Goal: Entertainment & Leisure: Consume media (video, audio)

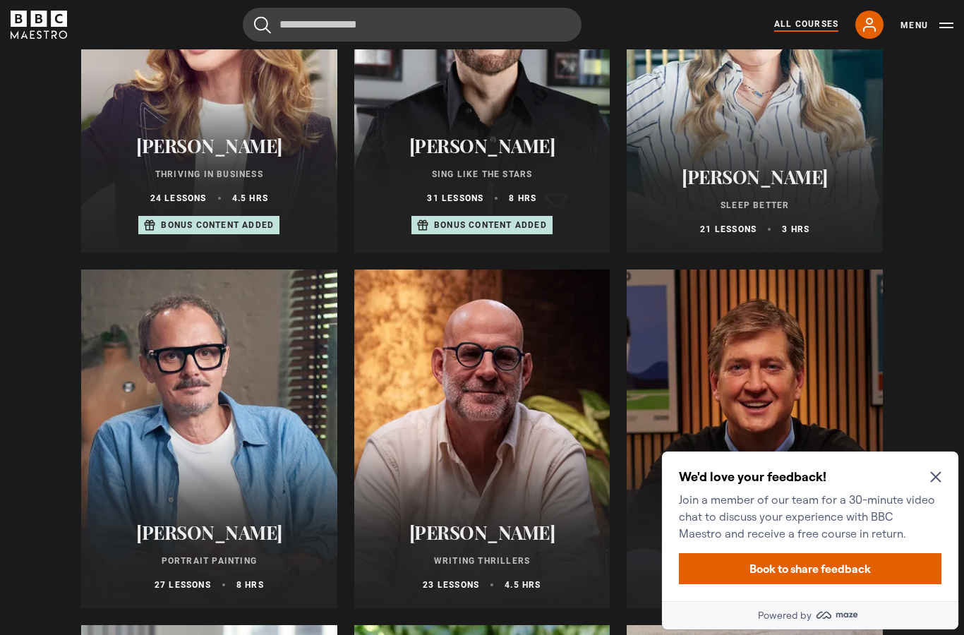
scroll to position [973, 0]
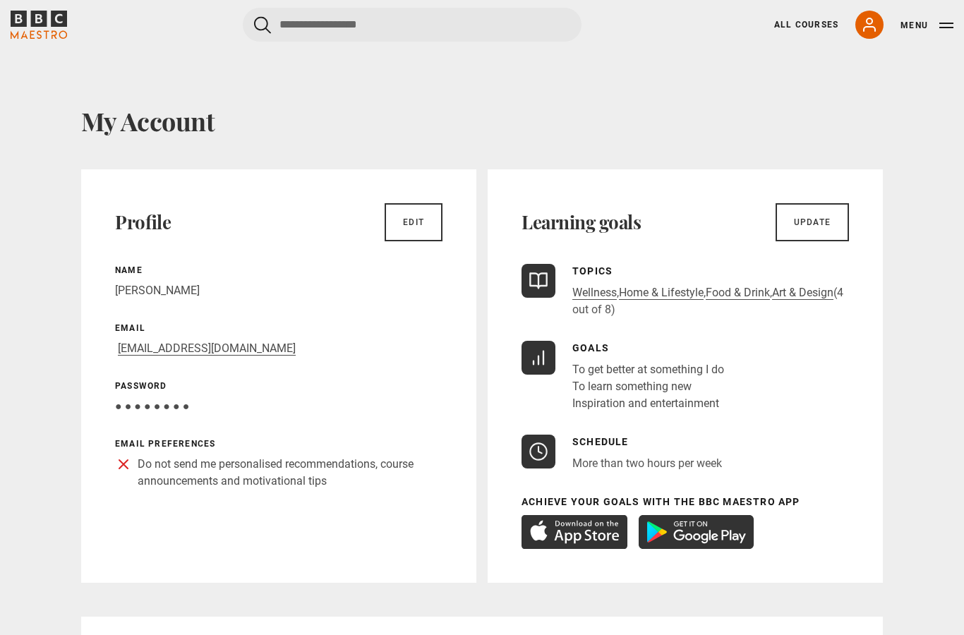
click at [792, 20] on link "All Courses" at bounding box center [806, 24] width 64 height 13
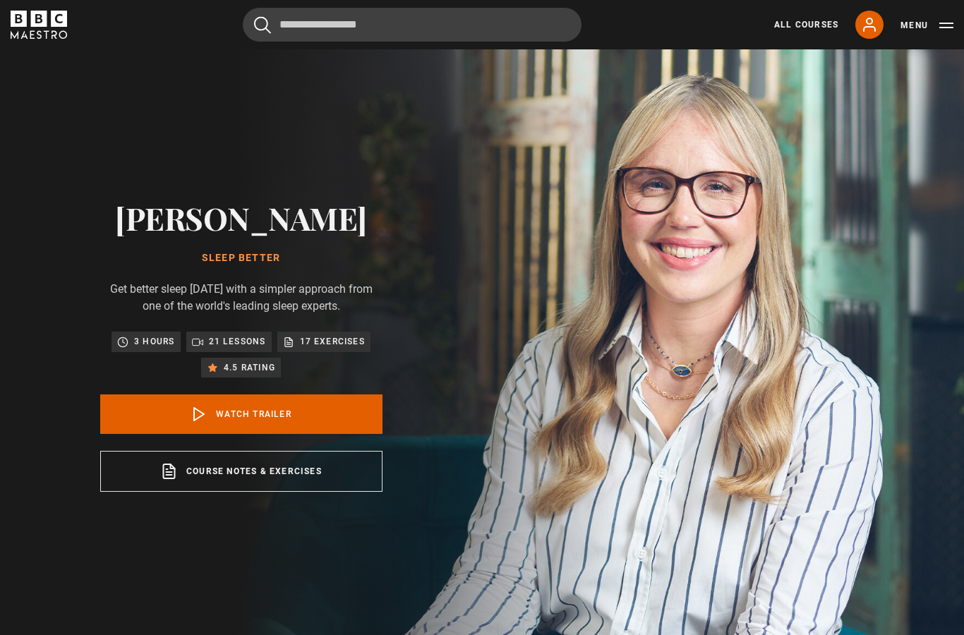
click at [228, 434] on link "Watch Trailer" at bounding box center [241, 414] width 282 height 40
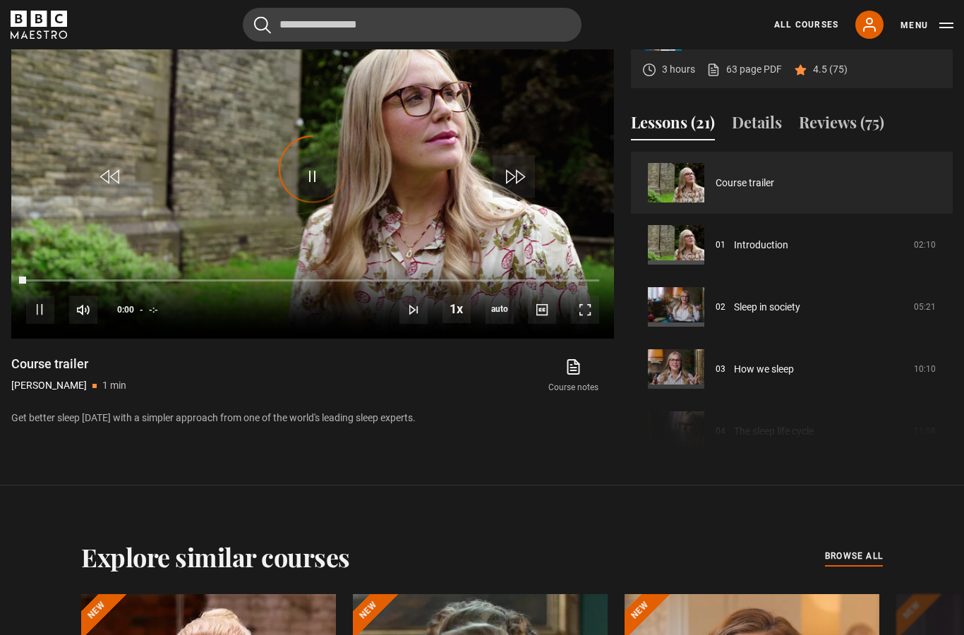
scroll to position [698, 0]
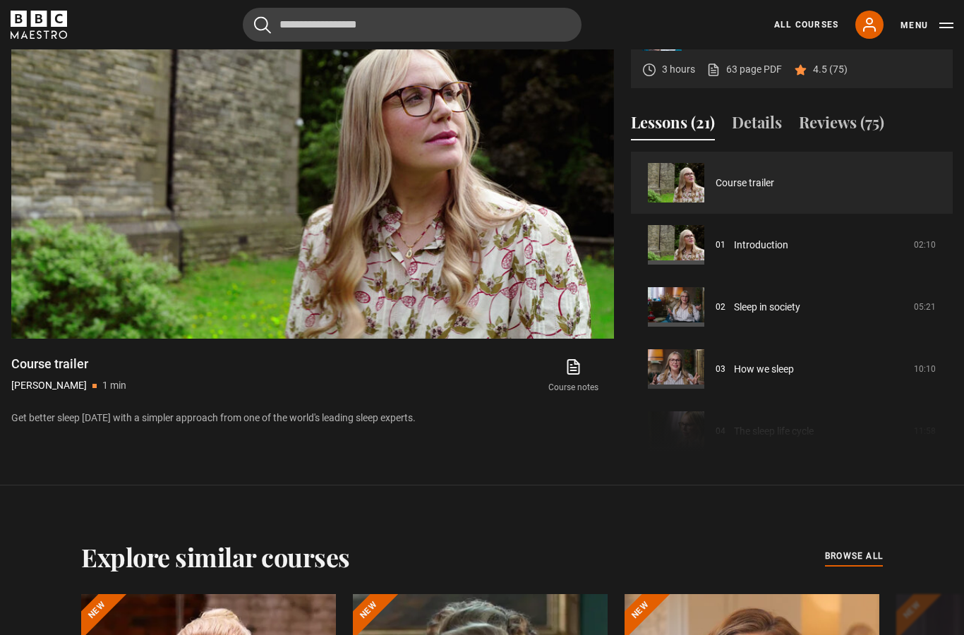
click at [734, 253] on link "Introduction" at bounding box center [761, 245] width 54 height 15
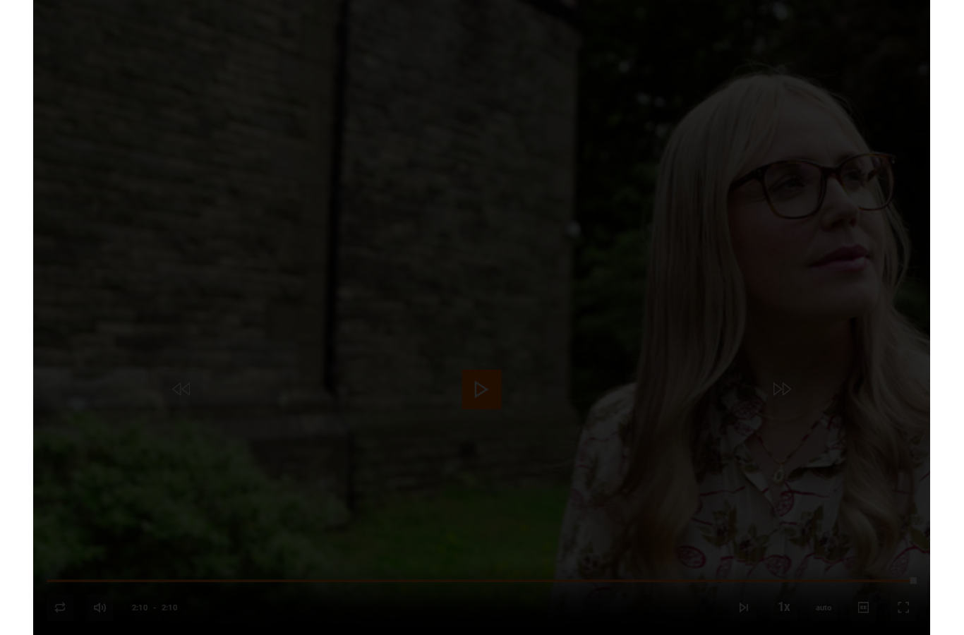
scroll to position [698, 0]
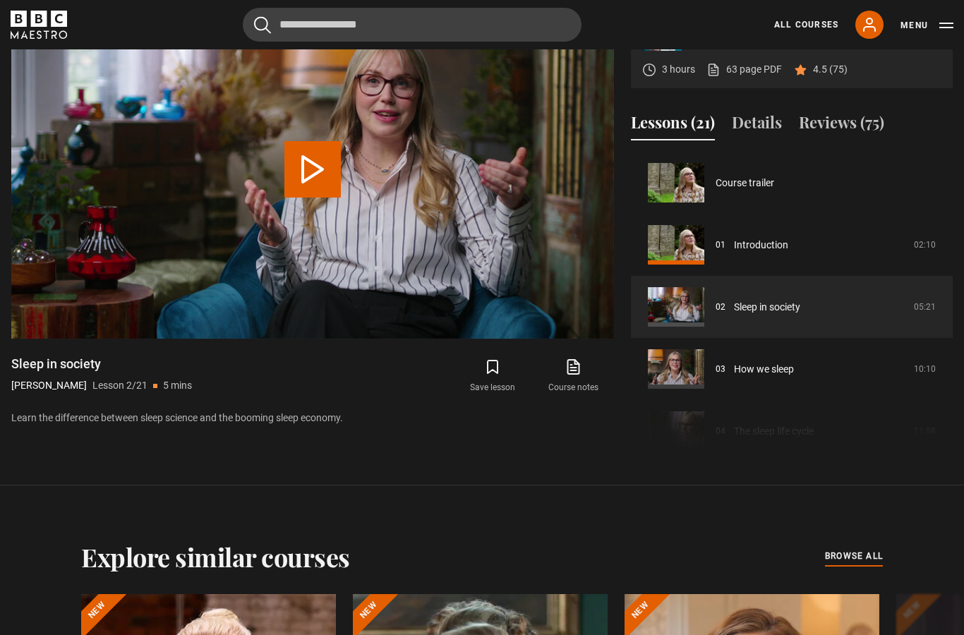
scroll to position [62, 0]
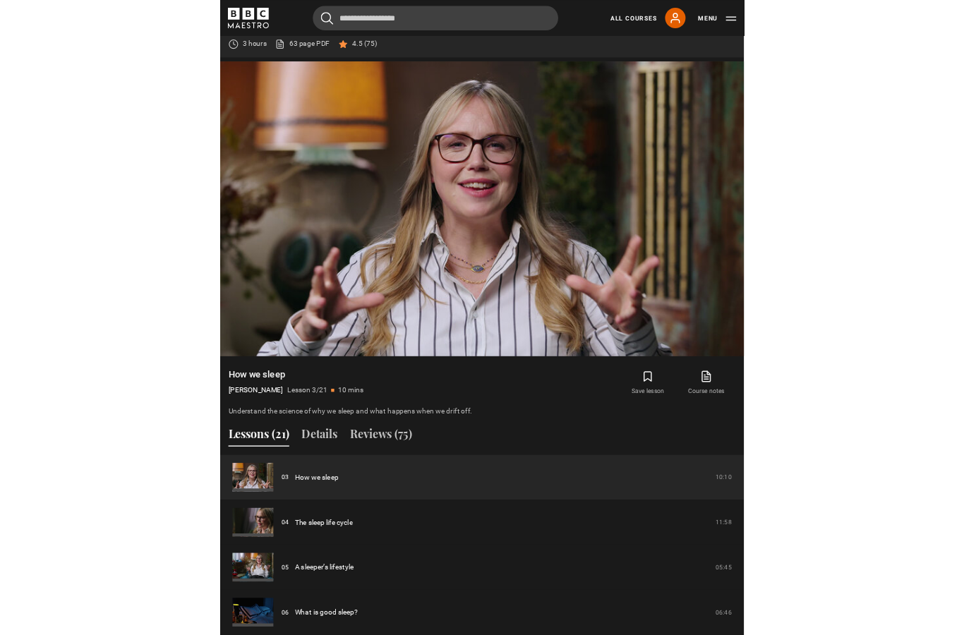
scroll to position [541, 0]
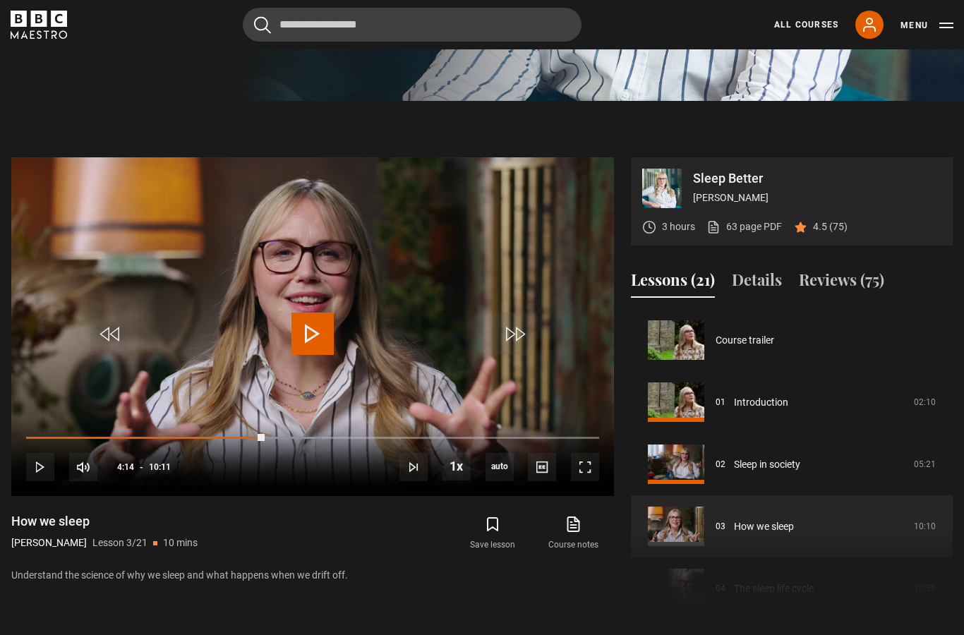
click at [320, 355] on span "Video Player" at bounding box center [312, 333] width 42 height 42
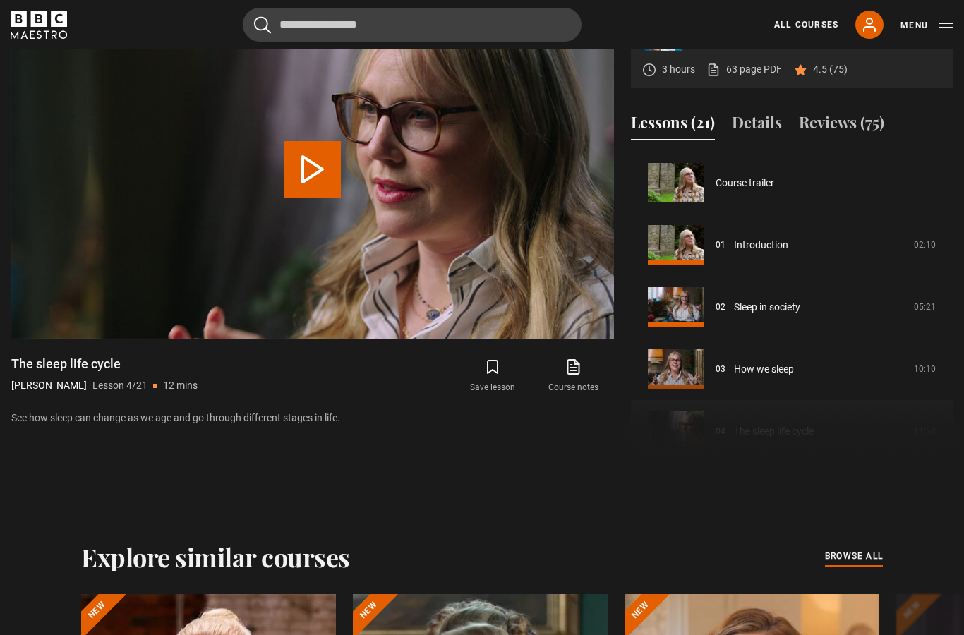
scroll to position [186, 0]
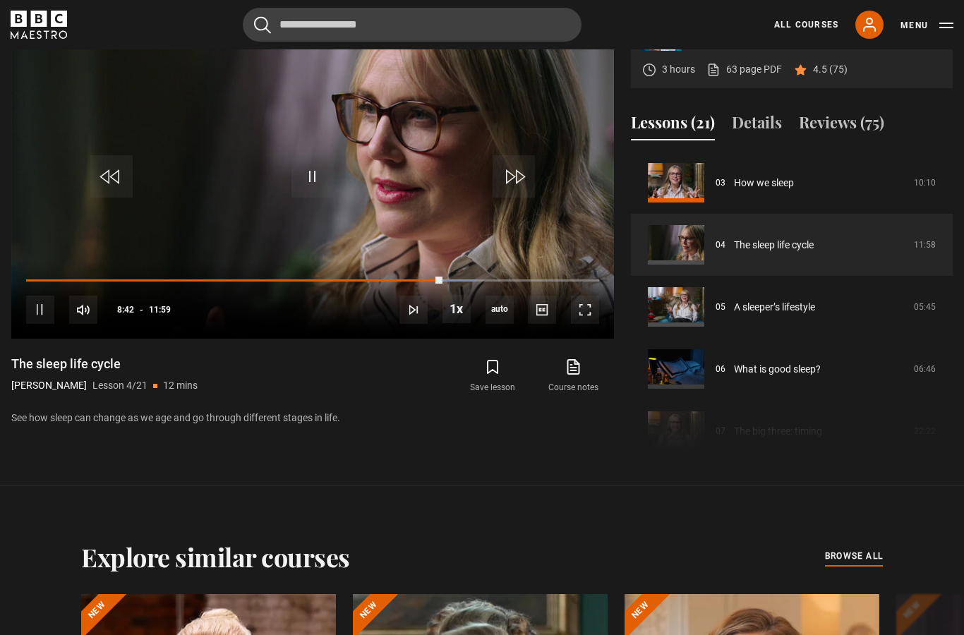
click at [284, 281] on video-js "Video Player is loading. Play Lesson The sleep life cycle 10s Skip Back 10 seco…" at bounding box center [312, 169] width 602 height 339
